Goal: Transaction & Acquisition: Purchase product/service

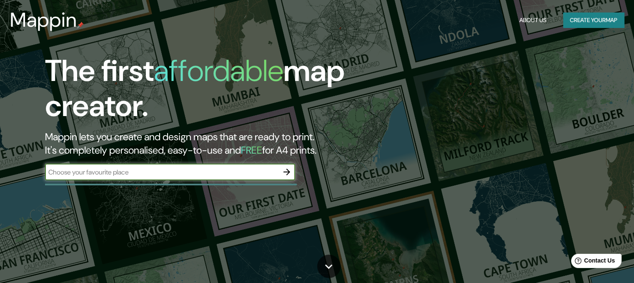
click at [192, 170] on input "text" at bounding box center [161, 172] width 233 height 10
type input "HUICHAPAN"
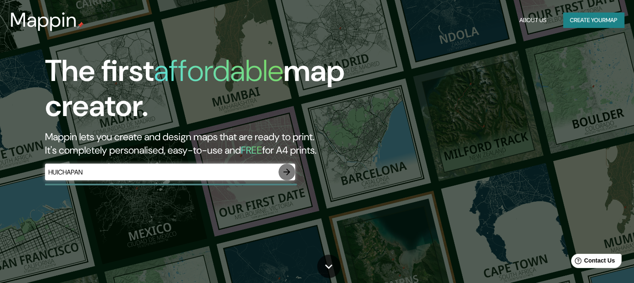
click at [288, 172] on icon "button" at bounding box center [286, 171] width 7 height 7
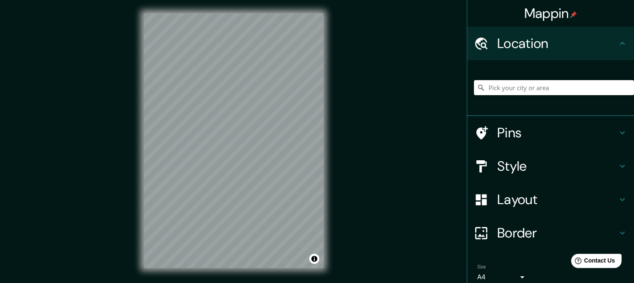
click at [329, 210] on div "© Mapbox © OpenStreetMap Improve this map" at bounding box center [233, 140] width 206 height 281
click at [507, 92] on input "Pick your city or area" at bounding box center [554, 87] width 160 height 15
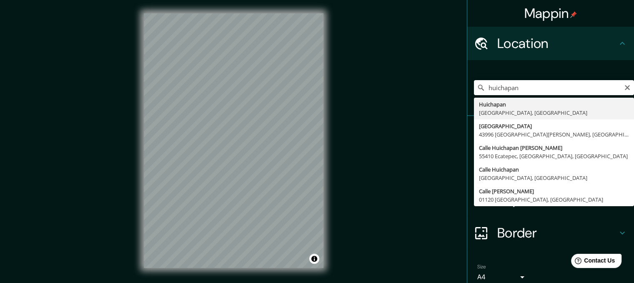
type input "Huichapan, [GEOGRAPHIC_DATA], [GEOGRAPHIC_DATA]"
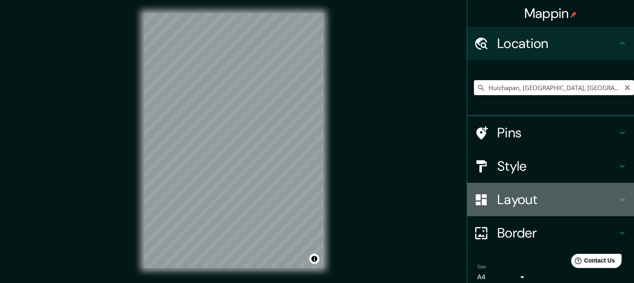
click at [580, 202] on h4 "Layout" at bounding box center [557, 199] width 120 height 17
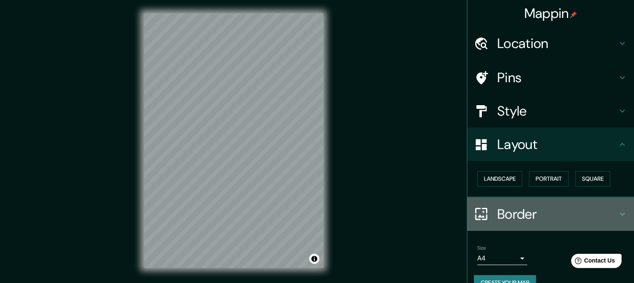
click at [533, 213] on h4 "Border" at bounding box center [557, 213] width 120 height 17
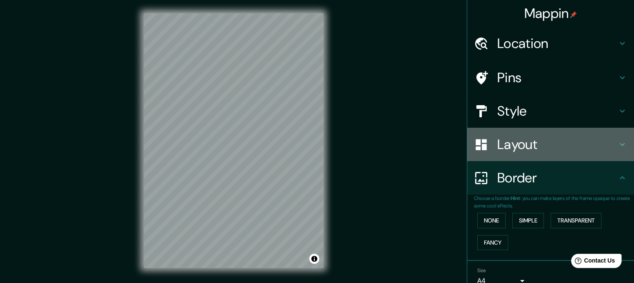
click at [518, 154] on div "Layout" at bounding box center [550, 144] width 167 height 33
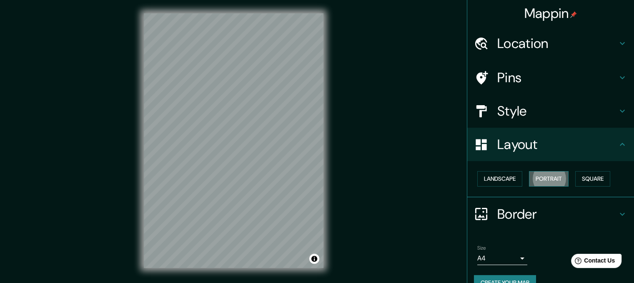
click at [541, 183] on button "Portrait" at bounding box center [549, 178] width 40 height 15
click at [497, 177] on button "Landscape" at bounding box center [499, 178] width 45 height 15
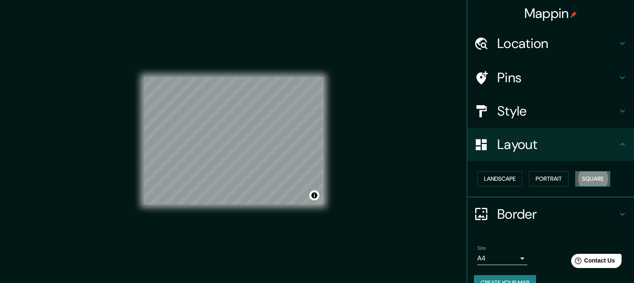
click at [582, 179] on button "Square" at bounding box center [592, 178] width 35 height 15
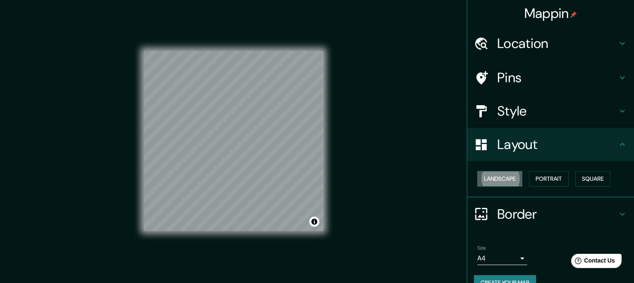
click at [496, 184] on button "Landscape" at bounding box center [499, 178] width 45 height 15
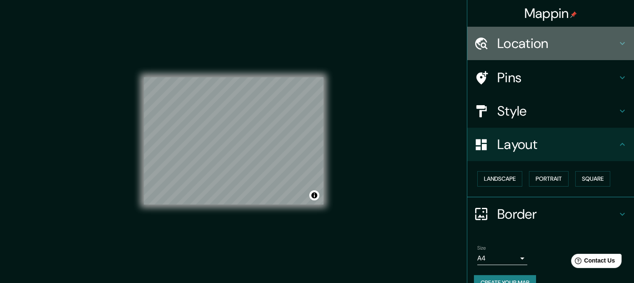
click at [520, 48] on h4 "Location" at bounding box center [557, 43] width 120 height 17
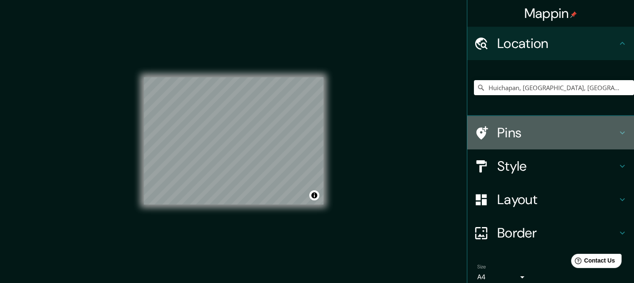
click at [511, 132] on h4 "Pins" at bounding box center [557, 132] width 120 height 17
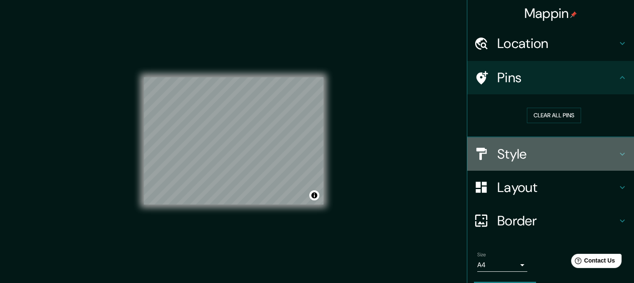
click at [524, 143] on div "Style" at bounding box center [550, 153] width 167 height 33
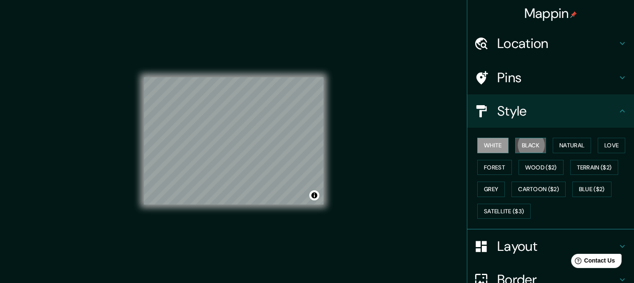
click at [517, 144] on button "Black" at bounding box center [530, 145] width 31 height 15
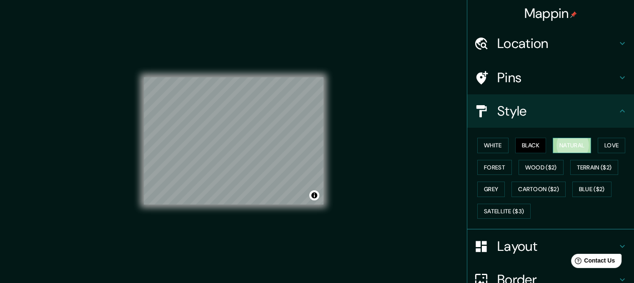
click at [571, 142] on button "Natural" at bounding box center [572, 145] width 38 height 15
click at [530, 143] on button "Black" at bounding box center [530, 145] width 31 height 15
click at [602, 142] on button "Love" at bounding box center [612, 145] width 28 height 15
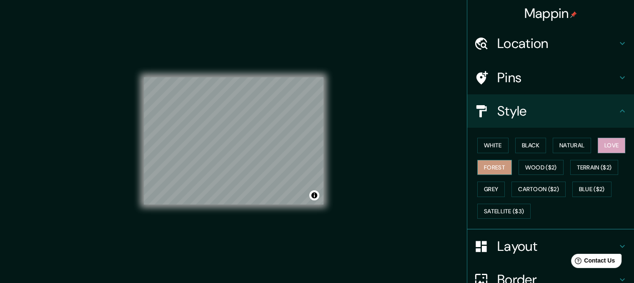
click at [503, 165] on button "Forest" at bounding box center [494, 167] width 35 height 15
click at [604, 145] on button "Love" at bounding box center [612, 145] width 28 height 15
click at [487, 168] on button "Forest" at bounding box center [494, 167] width 35 height 15
click at [521, 168] on button "Wood ($2)" at bounding box center [540, 167] width 45 height 15
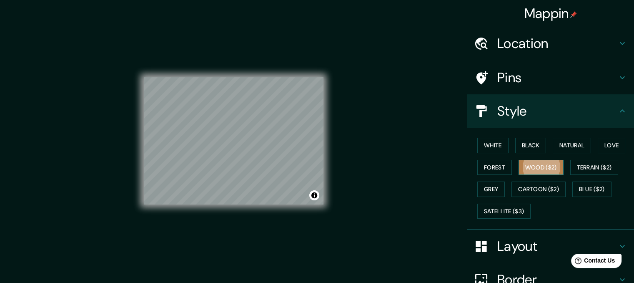
click at [521, 167] on button "Wood ($2)" at bounding box center [540, 167] width 45 height 15
click at [481, 165] on button "Forest" at bounding box center [494, 167] width 35 height 15
